Goal: Task Accomplishment & Management: Use online tool/utility

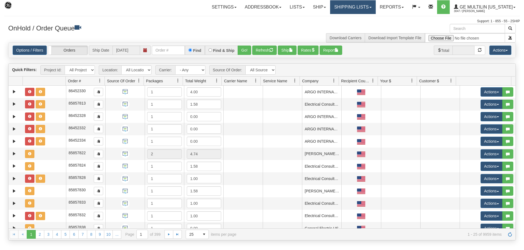
click at [333, 10] on link "Shipping lists" at bounding box center [352, 7] width 45 height 14
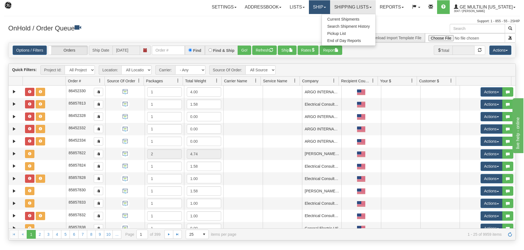
click at [325, 10] on link "Ship" at bounding box center [319, 7] width 21 height 14
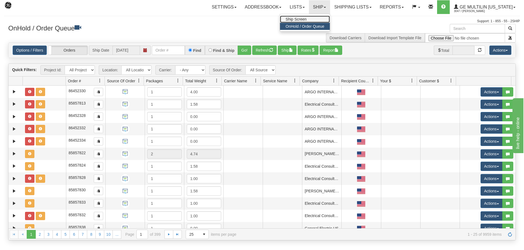
click at [322, 17] on link "Ship Screen" at bounding box center [305, 19] width 50 height 7
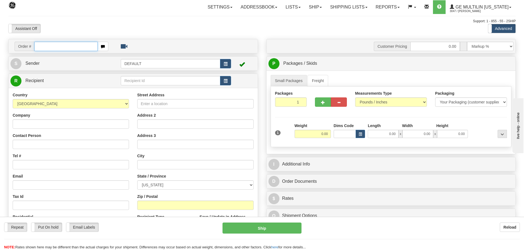
drag, startPoint x: 87, startPoint y: 46, endPoint x: 96, endPoint y: 37, distance: 12.8
click at [87, 46] on input "text" at bounding box center [65, 46] width 63 height 9
type input "86685498"
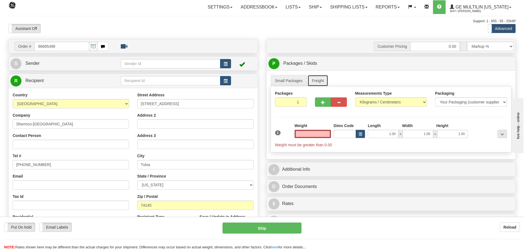
type input "0.00"
click at [319, 78] on link "Freight" at bounding box center [317, 81] width 21 height 12
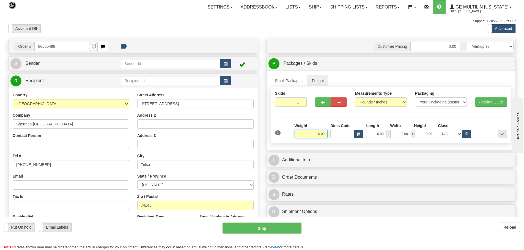
drag, startPoint x: 302, startPoint y: 132, endPoint x: 335, endPoint y: 132, distance: 33.3
click at [334, 132] on div "Weight 0.00 Dims Code Length Width" at bounding box center [400, 130] width 215 height 15
type input "200.00"
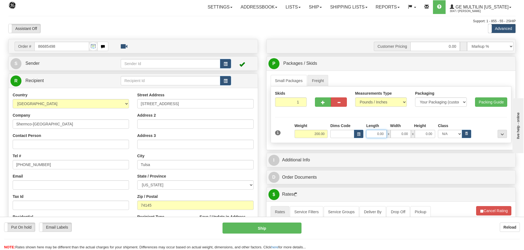
drag, startPoint x: 378, startPoint y: 133, endPoint x: 407, endPoint y: 137, distance: 29.9
click at [407, 137] on div "0.00 x 0.00 x 0.00" at bounding box center [400, 134] width 69 height 8
type input "44.00"
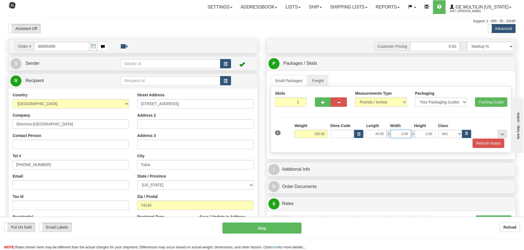
drag, startPoint x: 399, startPoint y: 134, endPoint x: 441, endPoint y: 137, distance: 41.9
click at [441, 137] on div "44.00 x 0.00 x 0.00 N/A 50.0 55.0 60.0 65.0 70.0 85.0 92.5 100.0 125.0 175.0 25…" at bounding box center [417, 134] width 107 height 8
type input "16.00"
drag, startPoint x: 423, startPoint y: 133, endPoint x: 443, endPoint y: 133, distance: 19.2
click at [442, 133] on div "44.00 x 16.00 x 4 N/A 50.0 55.0 60.0 65.0 70.0 85.0 92.5 100.0 125.0 175.0 250.…" at bounding box center [417, 134] width 107 height 8
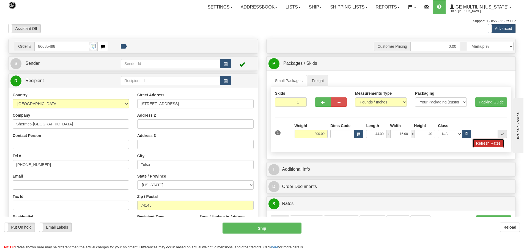
type input "40.00"
click at [474, 140] on button "Refresh Rates" at bounding box center [488, 143] width 32 height 9
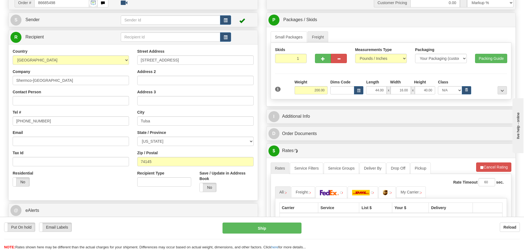
scroll to position [82, 0]
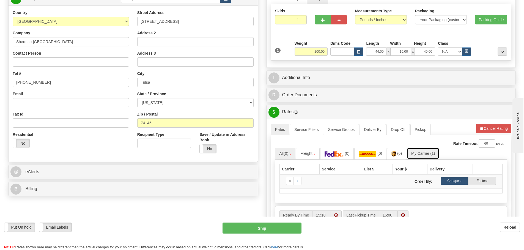
click at [418, 153] on link "My Carrier (1)" at bounding box center [423, 154] width 32 height 12
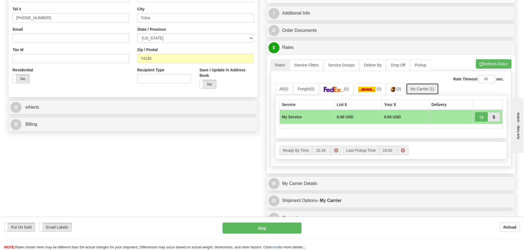
scroll to position [165, 0]
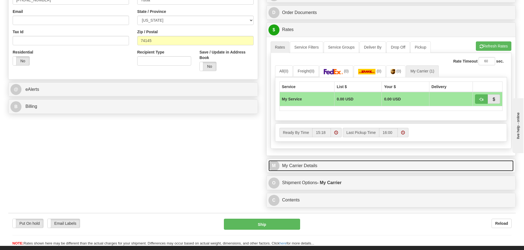
click at [289, 162] on link "M My Carrier Details" at bounding box center [390, 166] width 245 height 11
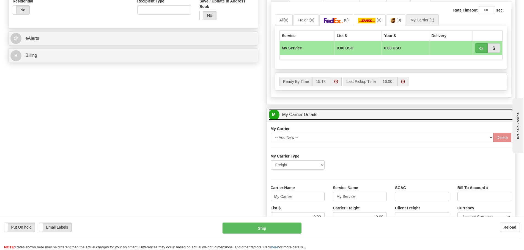
scroll to position [247, 0]
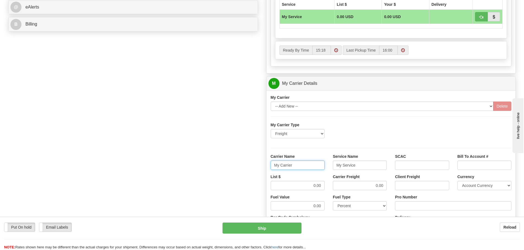
drag, startPoint x: 285, startPoint y: 169, endPoint x: 229, endPoint y: 169, distance: 56.1
click at [229, 169] on div "Order # 86685498 S Sender" at bounding box center [261, 55] width 515 height 526
type input "Fedex Freight Priority"
drag, startPoint x: 364, startPoint y: 163, endPoint x: 255, endPoint y: 169, distance: 109.6
click at [255, 169] on div "Order # 86685498 S Sender" at bounding box center [261, 55] width 515 height 526
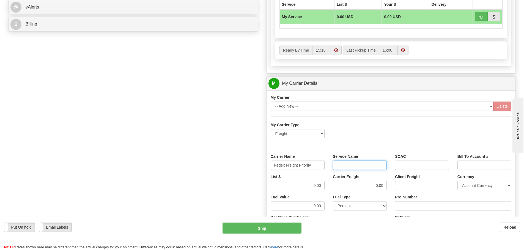
type input "LTL"
click at [303, 187] on input "0.00" at bounding box center [297, 185] width 54 height 9
click at [405, 202] on input "Pro Number" at bounding box center [453, 205] width 116 height 9
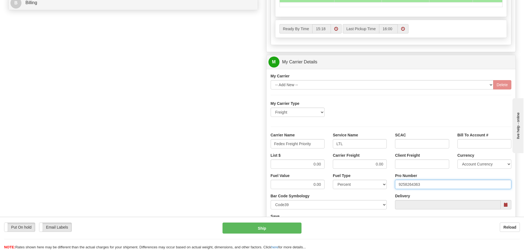
scroll to position [302, 0]
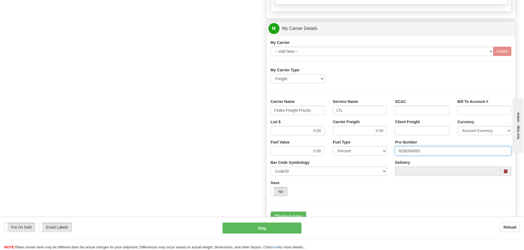
type input "9258264363"
drag, startPoint x: 308, startPoint y: 134, endPoint x: 344, endPoint y: 131, distance: 36.2
click at [344, 131] on div "List $ 0.00 Carrier Freight 0.00 Client Freight Currency Account Currency ARN A…" at bounding box center [390, 129] width 249 height 20
type input "577.32"
drag, startPoint x: 348, startPoint y: 131, endPoint x: 411, endPoint y: 129, distance: 63.5
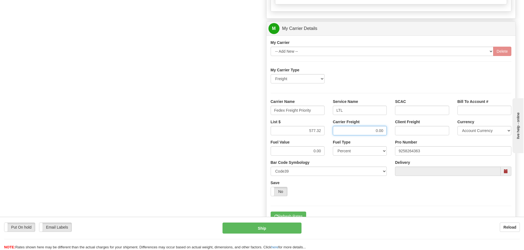
click at [411, 129] on div "List $ 577.32 Carrier Freight 0.00 Client Freight Currency Account Currency ARN…" at bounding box center [390, 129] width 249 height 20
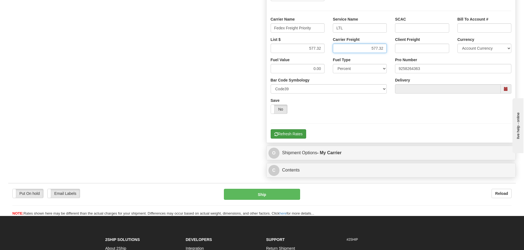
type input "577.32"
drag, startPoint x: 302, startPoint y: 134, endPoint x: 303, endPoint y: 138, distance: 4.3
click at [302, 134] on button "Refresh Rates" at bounding box center [287, 133] width 35 height 9
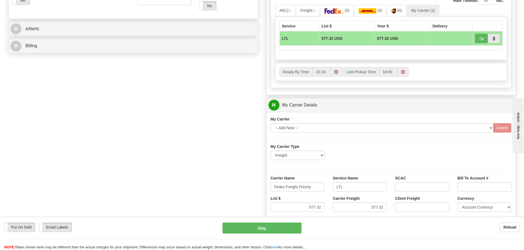
scroll to position [165, 0]
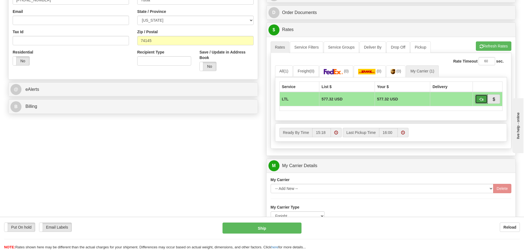
click at [477, 95] on button "button" at bounding box center [481, 99] width 13 height 9
type input "00"
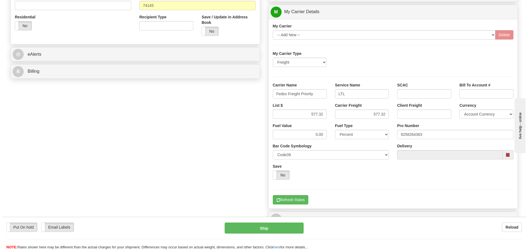
scroll to position [220, 0]
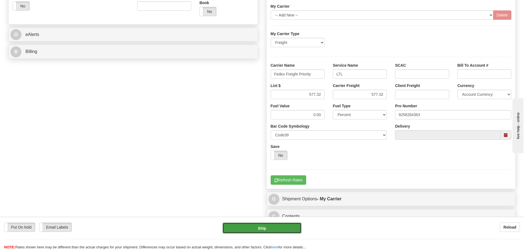
click at [229, 228] on button "Ship" at bounding box center [261, 228] width 79 height 11
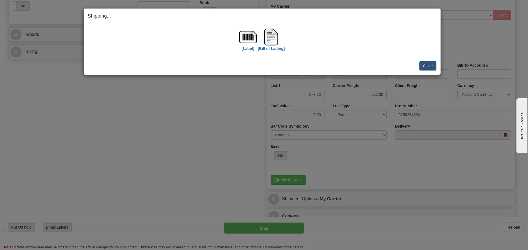
click at [235, 38] on div "[Label] [Bill of Lading]" at bounding box center [262, 40] width 349 height 24
click at [249, 39] on img at bounding box center [248, 37] width 18 height 18
click at [268, 41] on img at bounding box center [271, 37] width 18 height 18
